Goal: Information Seeking & Learning: Find specific fact

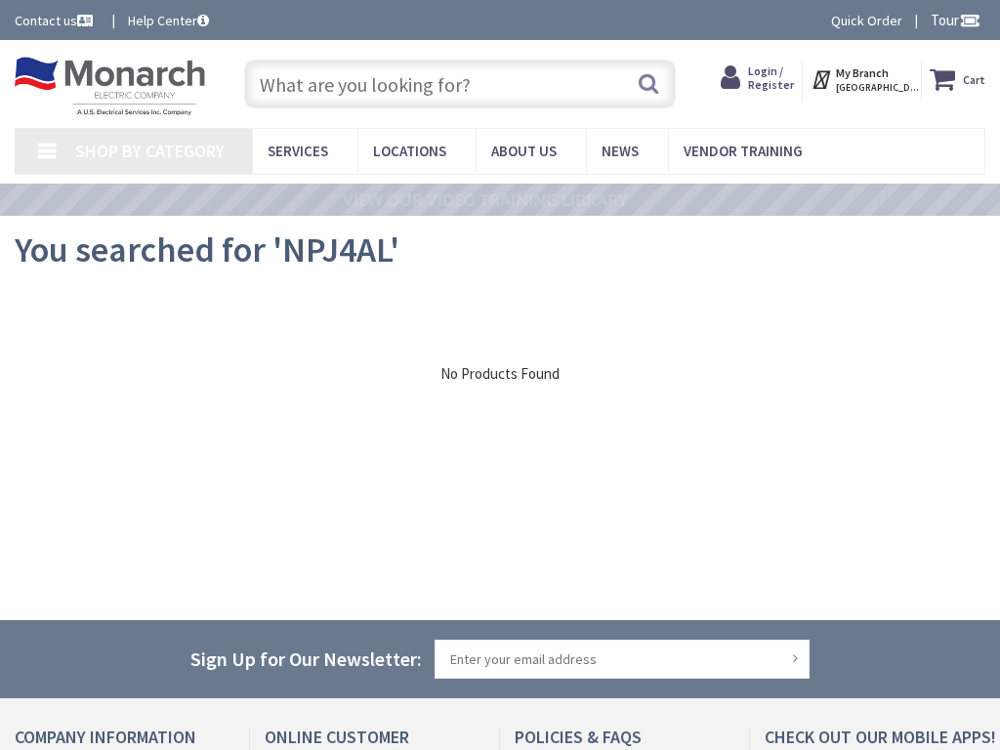
type input "Tin Pot Run Ln, Remington, VA 22734, USA"
